Goal: Task Accomplishment & Management: Manage account settings

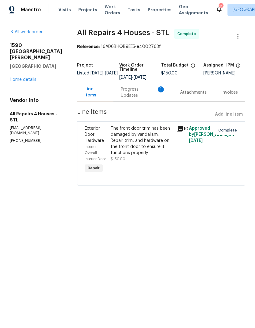
click at [154, 95] on div "Progress Updates 1" at bounding box center [143, 92] width 45 height 12
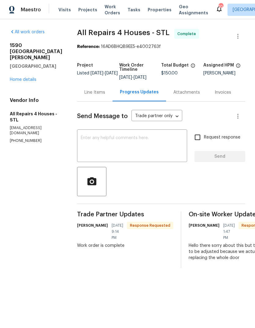
click at [102, 95] on div "Line Items" at bounding box center [94, 92] width 21 height 6
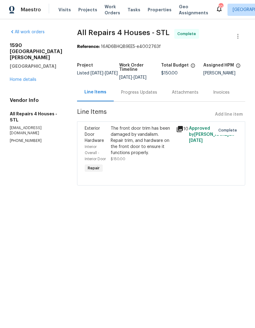
click at [239, 116] on div "Line Items Add line item" at bounding box center [161, 114] width 168 height 11
click at [237, 115] on div "Line Items Add line item" at bounding box center [161, 114] width 168 height 11
click at [36, 78] on link "Home details" at bounding box center [23, 80] width 27 height 4
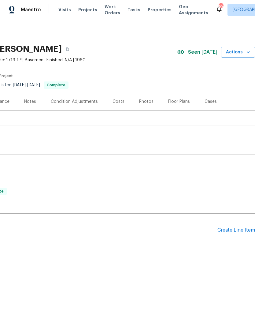
scroll to position [0, 90]
click at [239, 231] on div "Create Line Item" at bounding box center [236, 231] width 38 height 6
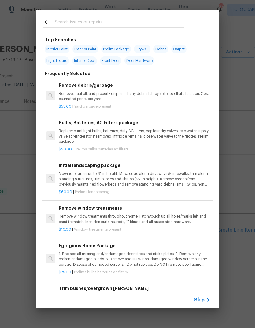
click at [206, 301] on icon at bounding box center [207, 300] width 7 height 7
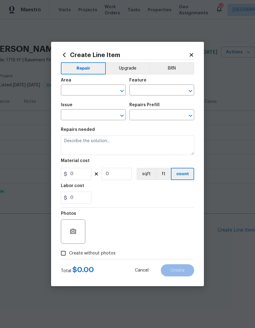
click at [102, 86] on input "text" at bounding box center [85, 90] width 48 height 9
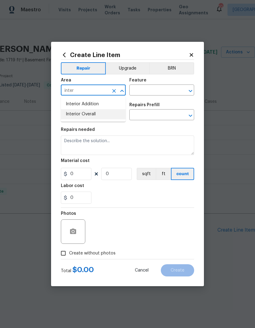
click at [112, 116] on li "Interior Overall" at bounding box center [93, 114] width 65 height 10
type input "Interior Overall"
click at [177, 90] on div "​" at bounding box center [161, 90] width 65 height 9
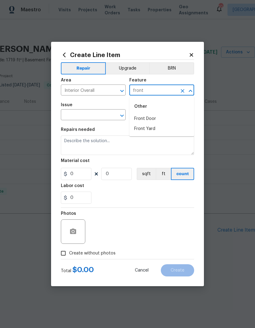
click at [184, 117] on li "Front Door" at bounding box center [161, 119] width 65 height 10
type input "Front Door"
click at [109, 111] on div "​" at bounding box center [93, 115] width 65 height 9
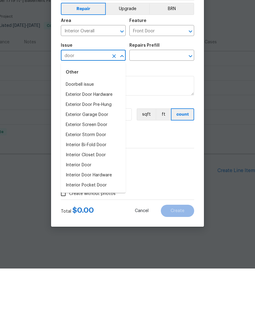
click at [111, 220] on li "Interior Door" at bounding box center [93, 225] width 65 height 10
type input "Interior Door"
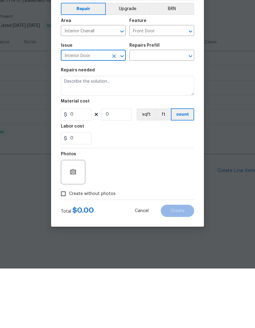
click at [175, 111] on input "text" at bounding box center [153, 115] width 48 height 9
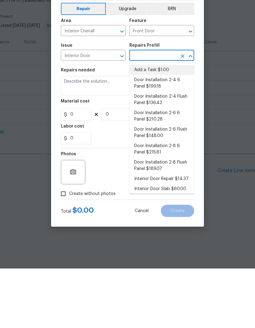
click at [165, 125] on li "Add a Task $1.00" at bounding box center [161, 130] width 65 height 10
type input "Add a Task $1.00"
type input "Interior Door"
type textarea "HPM to detail"
type input "1"
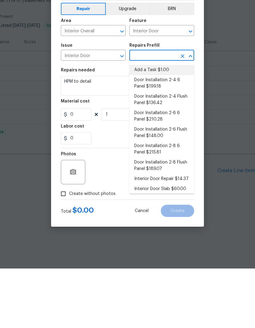
type input "Add a Task $1.00"
type input "1"
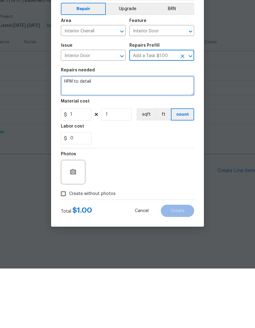
click at [163, 136] on textarea "HPM to detail" at bounding box center [127, 146] width 133 height 20
type textarea "H"
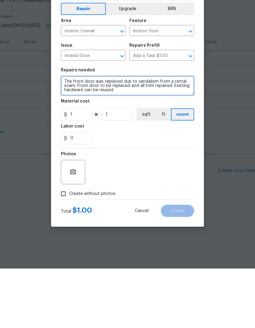
type textarea "The front door was replaced due to vandalism from a rental scam. Front door to …"
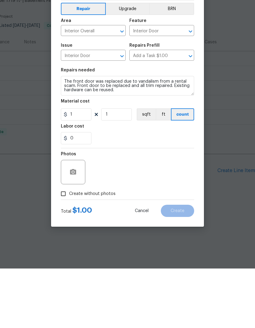
click at [165, 208] on div "Photos" at bounding box center [127, 228] width 133 height 40
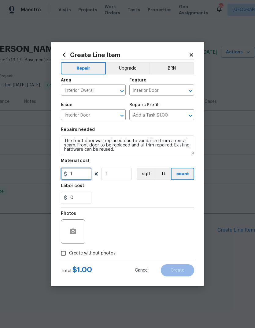
click at [85, 173] on input "1" at bounding box center [76, 174] width 31 height 12
type input "500"
click at [166, 194] on div "0" at bounding box center [127, 198] width 133 height 12
click at [110, 253] on span "Create without photos" at bounding box center [92, 253] width 46 height 6
click at [69, 253] on input "Create without photos" at bounding box center [63, 254] width 12 height 12
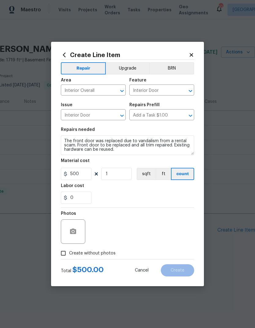
checkbox input "true"
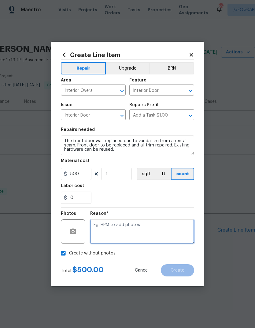
click at [145, 229] on textarea at bounding box center [142, 232] width 104 height 24
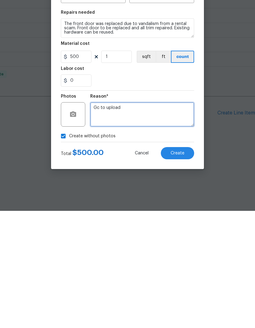
type textarea "Gc to upload"
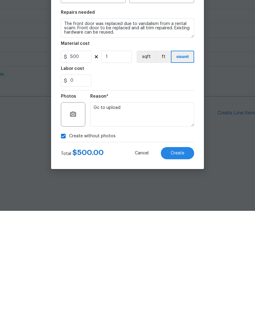
click at [185, 264] on button "Create" at bounding box center [177, 270] width 33 height 12
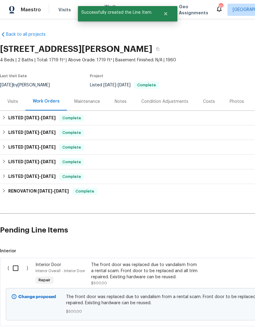
scroll to position [0, 0]
click at [15, 270] on input "checkbox" at bounding box center [17, 268] width 17 height 13
checkbox input "true"
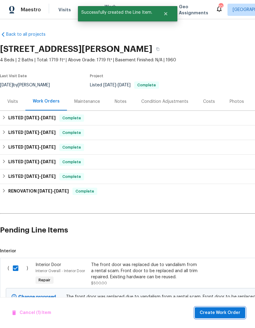
click at [231, 311] on span "Create Work Order" at bounding box center [219, 313] width 41 height 8
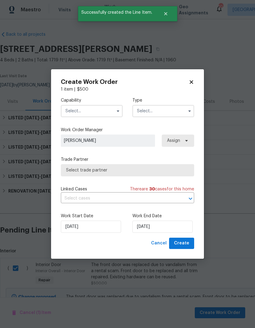
click at [108, 110] on input "text" at bounding box center [92, 111] width 62 height 12
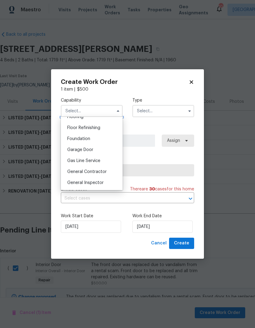
scroll to position [243, 0]
click at [112, 173] on div "General Contractor" at bounding box center [91, 172] width 59 height 11
type input "General Contractor"
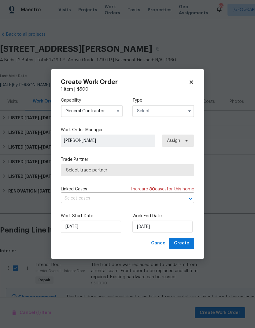
click at [176, 112] on input "text" at bounding box center [163, 111] width 62 height 12
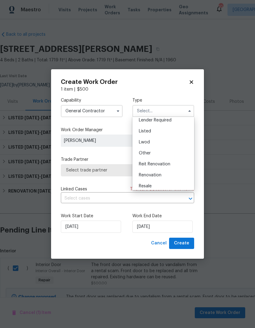
scroll to position [49, 0]
click at [179, 129] on div "Listed" at bounding box center [163, 129] width 59 height 11
type input "Listed"
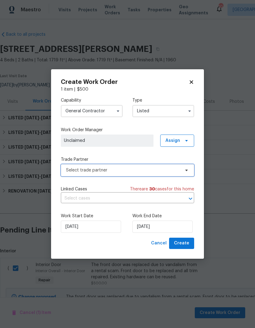
click at [146, 169] on span "Select trade partner" at bounding box center [123, 170] width 114 height 6
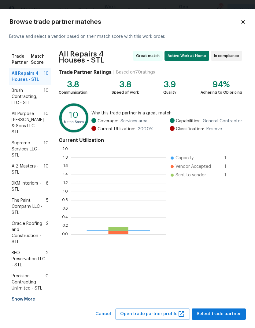
scroll to position [86, 95]
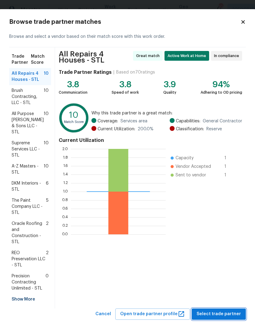
click at [231, 309] on button "Select trade partner" at bounding box center [218, 314] width 54 height 11
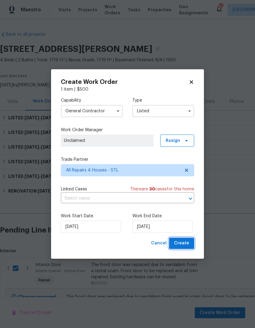
click at [186, 245] on span "Create" at bounding box center [181, 244] width 15 height 8
checkbox input "false"
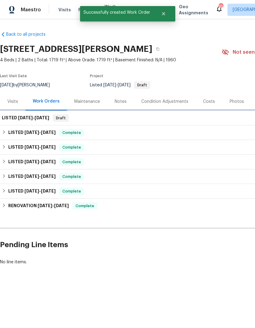
click at [47, 120] on h6 "LISTED 9/18/25 - 9/18/25" at bounding box center [25, 118] width 47 height 7
click at [48, 121] on h6 "LISTED 9/18/25 - 9/18/25" at bounding box center [25, 118] width 47 height 7
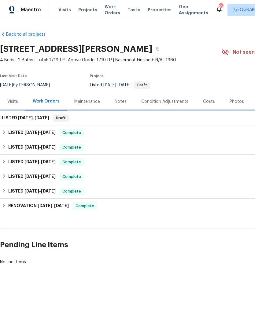
scroll to position [0, 0]
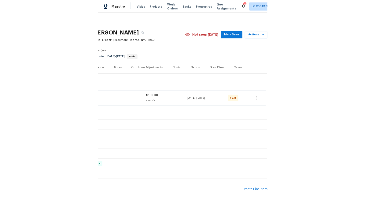
scroll to position [0, 90]
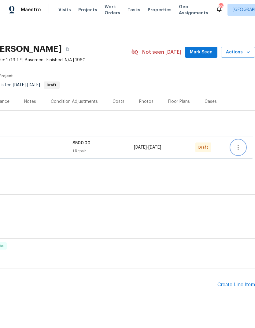
click at [242, 146] on button "button" at bounding box center [238, 147] width 15 height 15
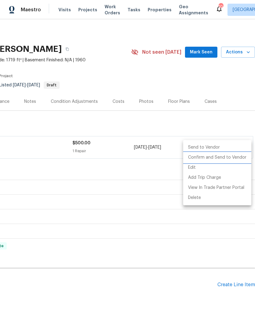
click at [242, 159] on li "Confirm and Send to Vendor" at bounding box center [217, 158] width 68 height 10
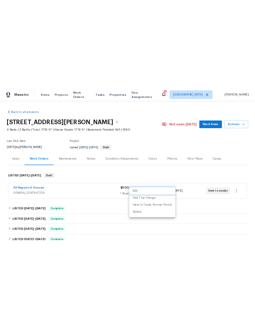
scroll to position [0, 0]
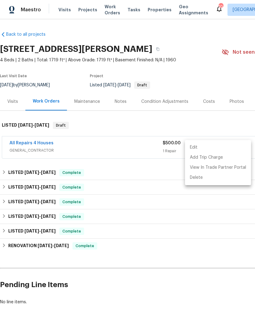
click at [224, 234] on div at bounding box center [127, 164] width 255 height 328
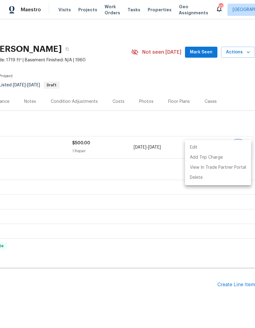
scroll to position [0, 30]
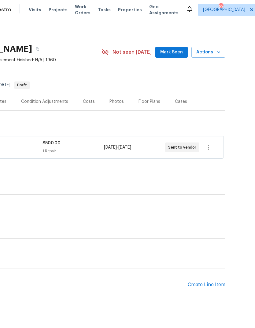
click at [178, 54] on span "Mark Seen" at bounding box center [171, 53] width 23 height 8
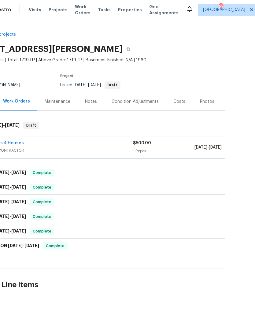
scroll to position [0, 0]
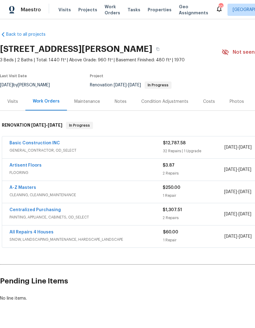
click at [155, 12] on span "Properties" at bounding box center [160, 10] width 24 height 6
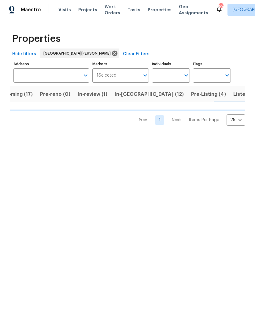
scroll to position [0, 16]
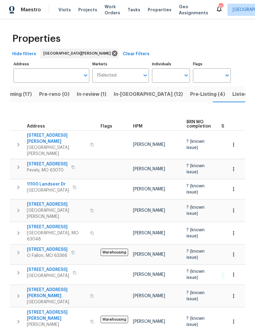
click at [142, 124] on div "HPM" at bounding box center [157, 126] width 49 height 4
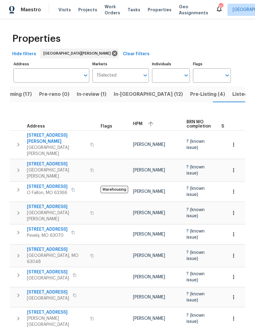
click at [140, 122] on span "HPM" at bounding box center [137, 124] width 9 height 4
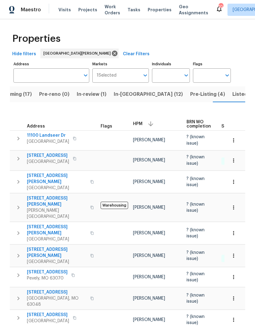
click at [190, 96] on span "Pre-Listing (4)" at bounding box center [207, 94] width 35 height 9
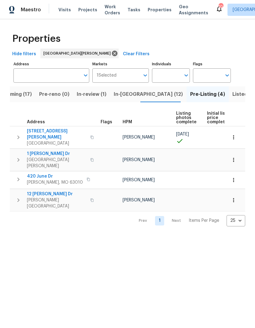
click at [126, 98] on span "In-reno (12)" at bounding box center [148, 94] width 69 height 9
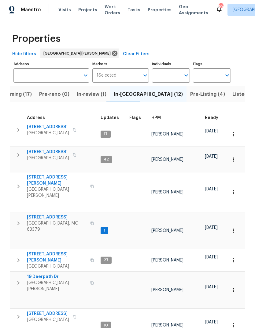
click at [164, 118] on button "button" at bounding box center [165, 118] width 2 height 2
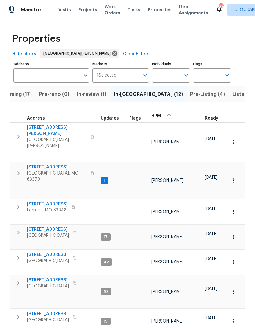
click at [158, 115] on span "HPM" at bounding box center [155, 116] width 9 height 4
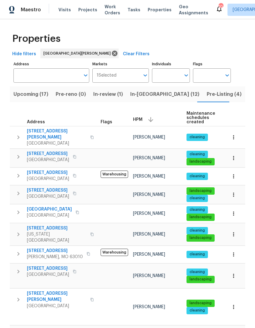
click at [186, 78] on icon "Open" at bounding box center [185, 75] width 7 height 7
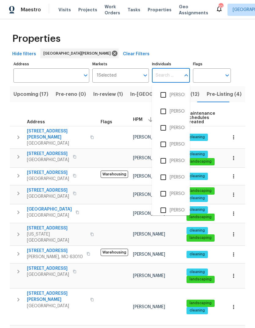
click at [227, 40] on div "Properties" at bounding box center [127, 39] width 235 height 20
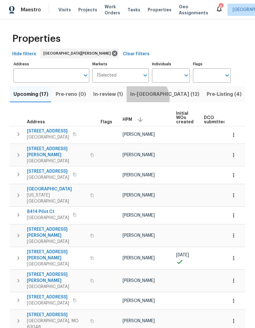
click at [142, 99] on button "In-[GEOGRAPHIC_DATA] (12)" at bounding box center [164, 94] width 76 height 16
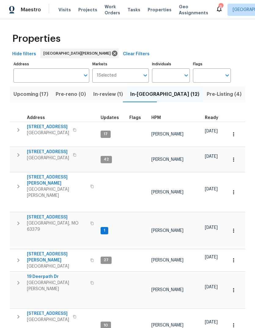
click at [156, 120] on span "HPM" at bounding box center [155, 118] width 9 height 4
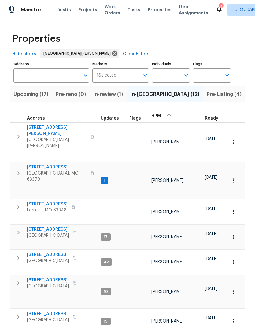
click at [158, 115] on span "HPM" at bounding box center [155, 116] width 9 height 4
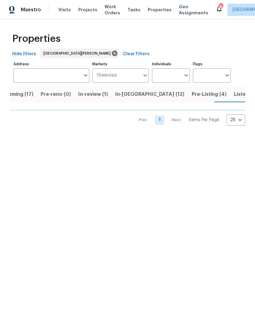
scroll to position [0, 16]
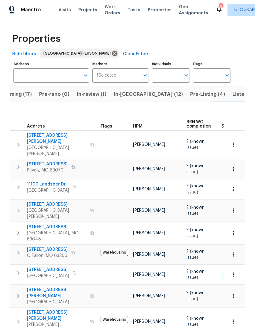
click at [136, 96] on span "In-reno (12)" at bounding box center [148, 94] width 69 height 9
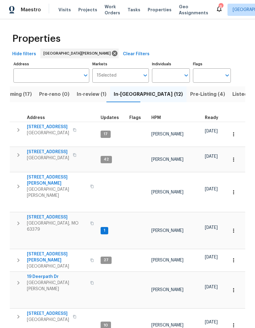
click at [87, 9] on span "Projects" at bounding box center [87, 10] width 19 height 6
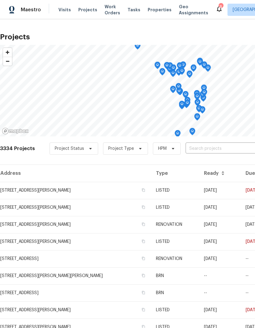
click at [216, 153] on input "text" at bounding box center [220, 148] width 70 height 9
type input "clift"
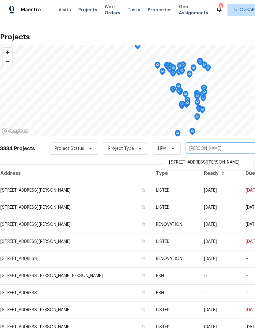
click at [231, 168] on li "6448 Clifton Hills Dr, Saint Louis, MO 63139" at bounding box center [208, 163] width 89 height 10
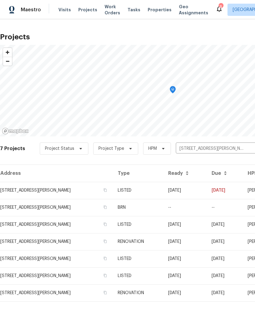
click at [177, 192] on td "09/17/25" at bounding box center [184, 190] width 43 height 17
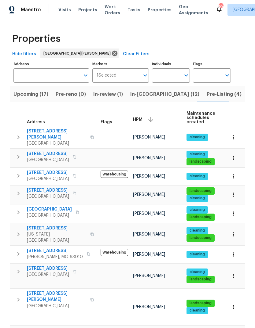
click at [153, 94] on span "In-[GEOGRAPHIC_DATA] (12)" at bounding box center [164, 94] width 69 height 9
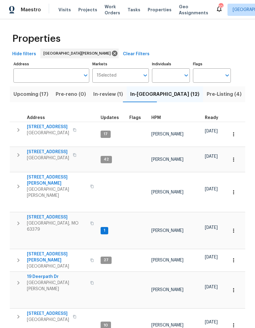
click at [156, 120] on span "HPM" at bounding box center [155, 118] width 9 height 4
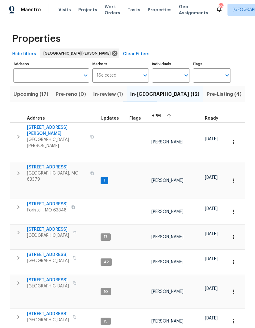
click at [160, 117] on div "HPM" at bounding box center [175, 115] width 49 height 9
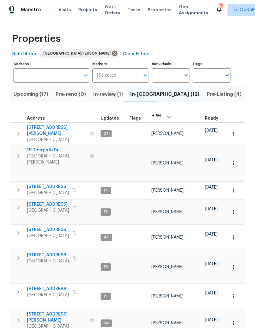
click at [49, 184] on span "[STREET_ADDRESS]" at bounding box center [48, 187] width 42 height 6
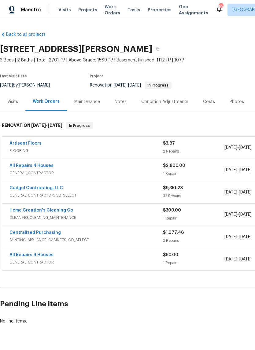
click at [128, 101] on div "Notes" at bounding box center [120, 102] width 27 height 18
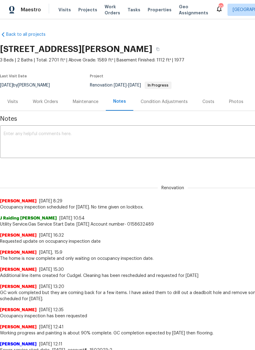
click at [20, 140] on textarea at bounding box center [173, 142] width 338 height 21
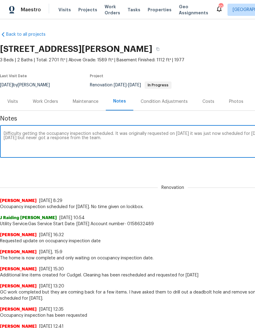
type textarea "Difficulty getting the occupancy inspection scheduled. It was originally reques…"
click at [233, 178] on div "Renovation [PERSON_NAME] [DATE] 8:29 Occupancy inspection scheduled for [DATE].…" at bounding box center [172, 194] width 345 height 32
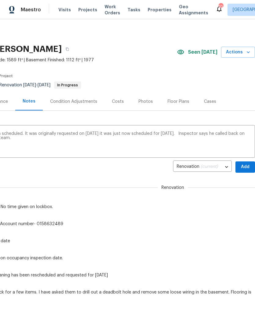
scroll to position [0, 90]
click at [246, 168] on span "Add" at bounding box center [245, 167] width 10 height 8
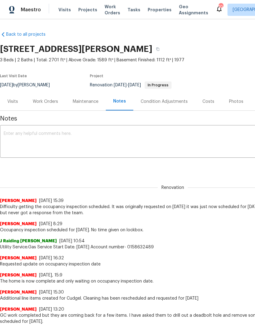
scroll to position [0, 0]
